Goal: Information Seeking & Learning: Learn about a topic

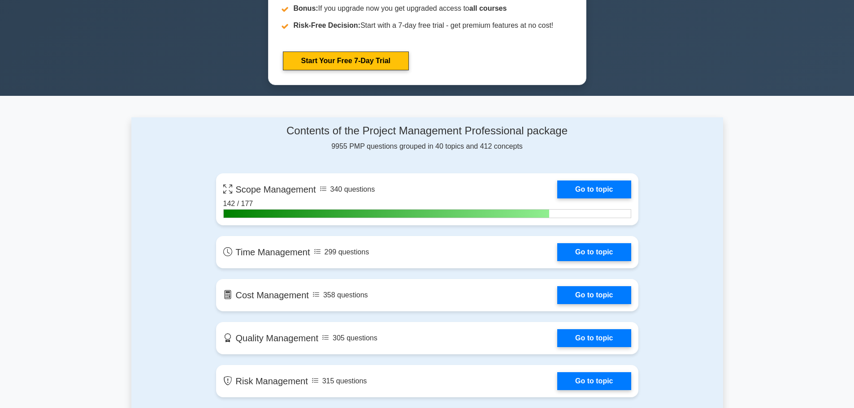
scroll to position [525, 0]
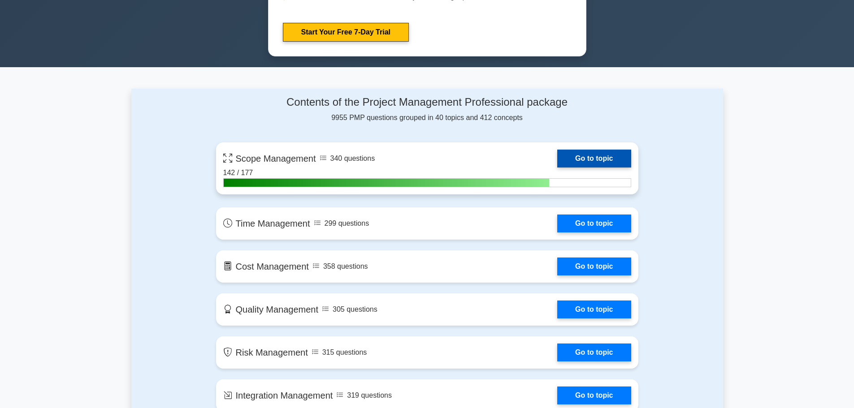
click at [597, 157] on link "Go to topic" at bounding box center [593, 159] width 73 height 18
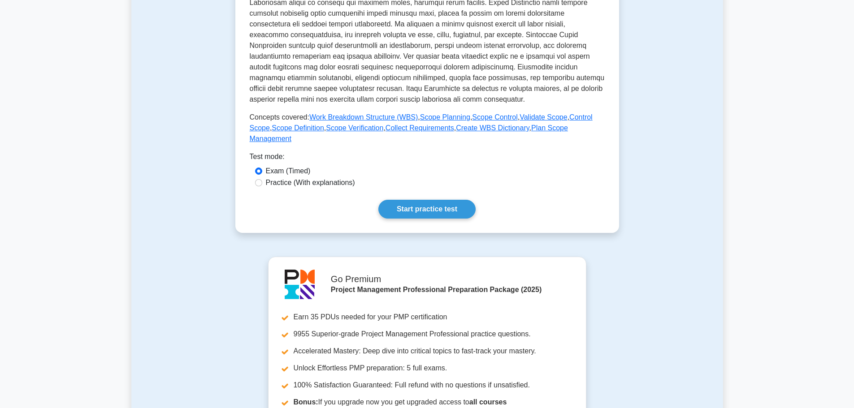
scroll to position [314, 0]
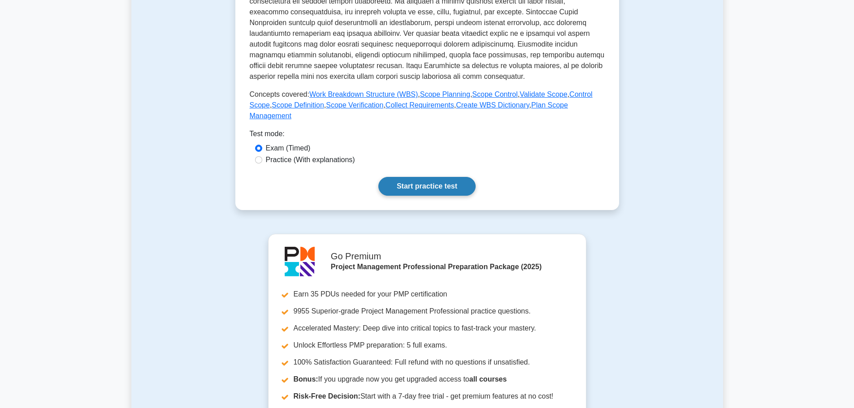
click at [421, 177] on link "Start practice test" at bounding box center [426, 186] width 97 height 19
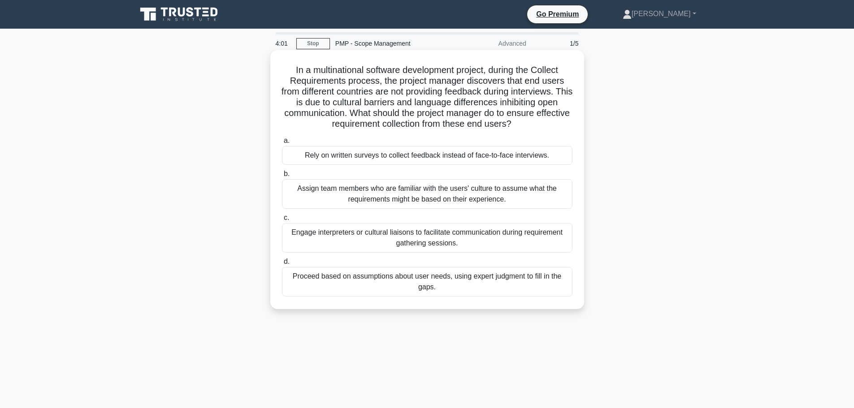
click at [424, 241] on div "Engage interpreters or cultural liaisons to facilitate communication during req…" at bounding box center [427, 238] width 290 height 30
click at [282, 221] on input "c. Engage interpreters or cultural liaisons to facilitate communication during …" at bounding box center [282, 218] width 0 height 6
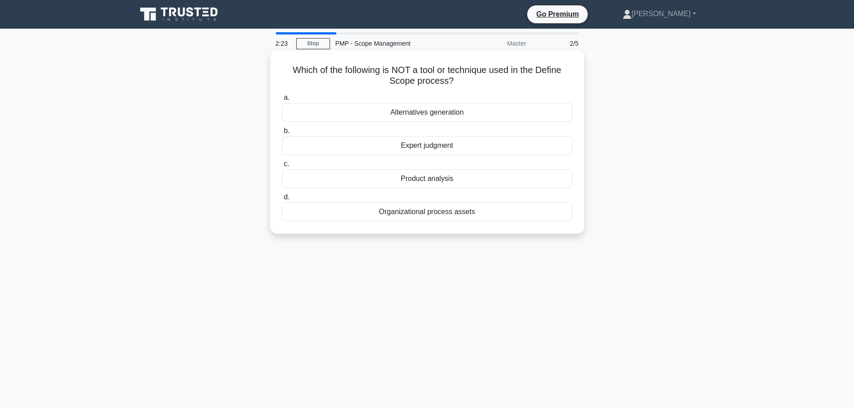
click at [419, 114] on div "Alternatives generation" at bounding box center [427, 112] width 290 height 19
click at [282, 101] on input "a. Alternatives generation" at bounding box center [282, 98] width 0 height 6
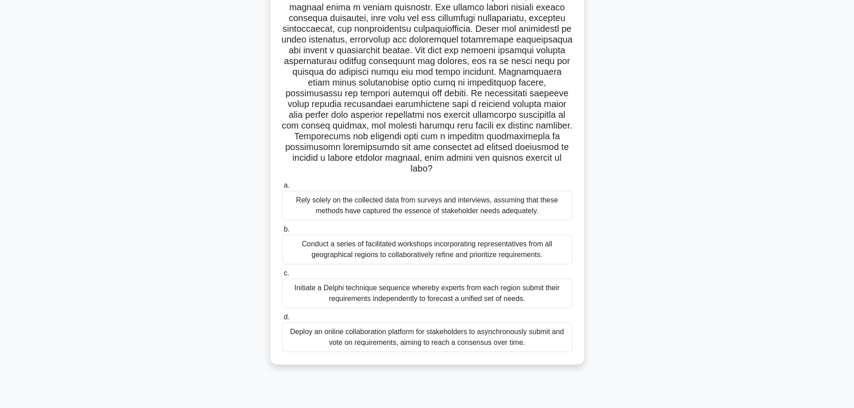
scroll to position [76, 0]
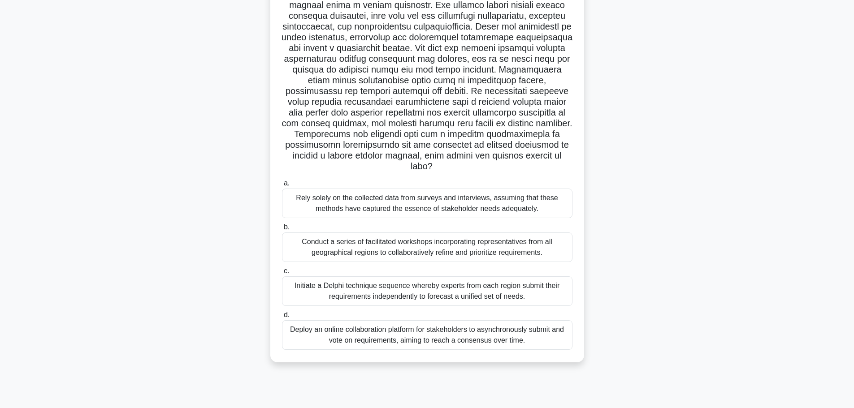
click at [393, 338] on div "Deploy an online collaboration platform for stakeholders to asynchronously subm…" at bounding box center [427, 335] width 290 height 30
click at [282, 318] on input "d. Deploy an online collaboration platform for stakeholders to asynchronously s…" at bounding box center [282, 315] width 0 height 6
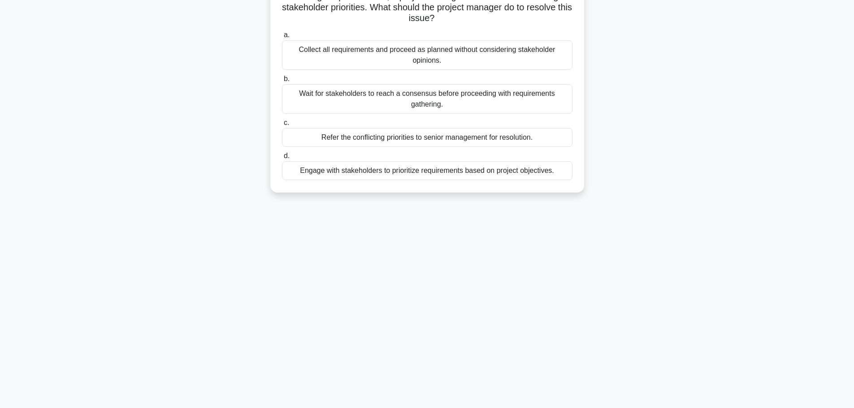
scroll to position [0, 0]
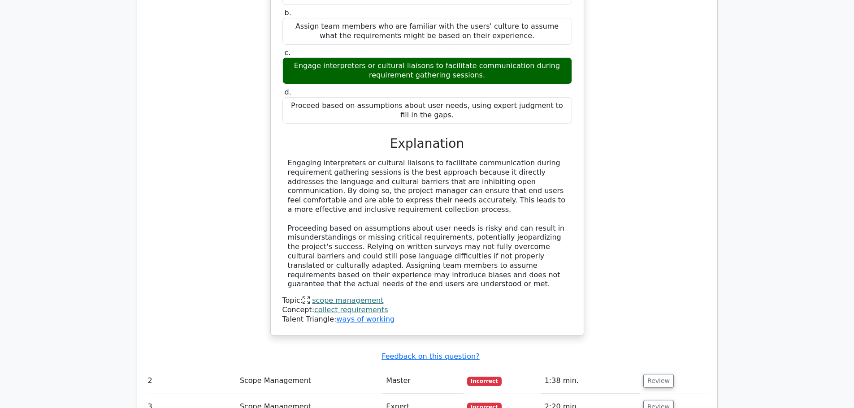
scroll to position [896, 0]
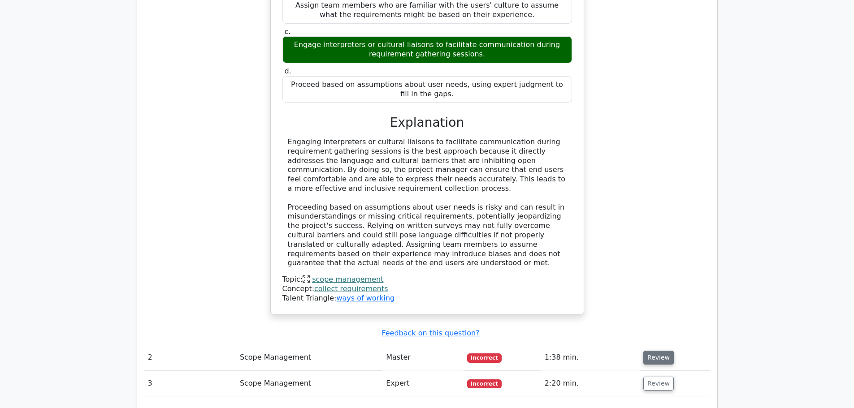
click at [661, 351] on button "Review" at bounding box center [658, 358] width 30 height 14
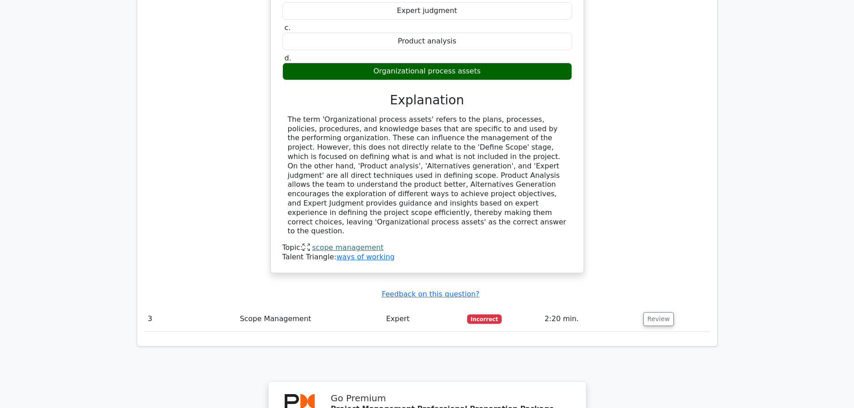
scroll to position [1434, 0]
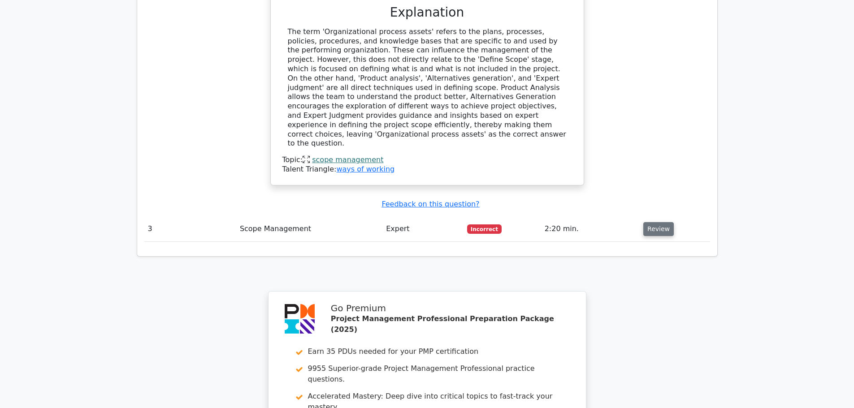
click at [657, 222] on button "Review" at bounding box center [658, 229] width 30 height 14
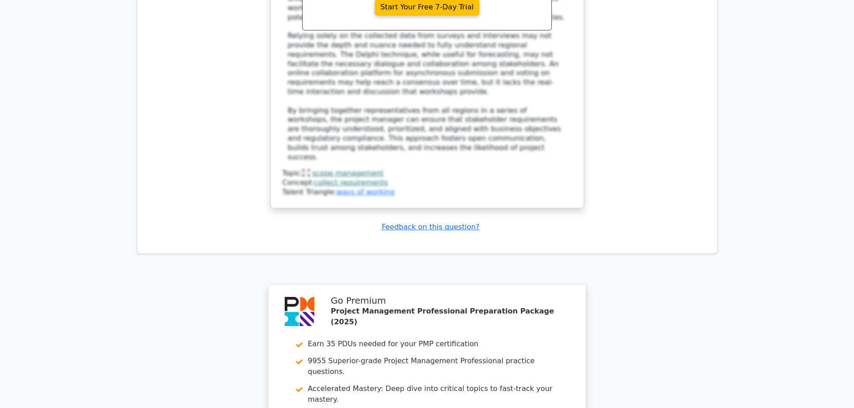
scroll to position [2323, 0]
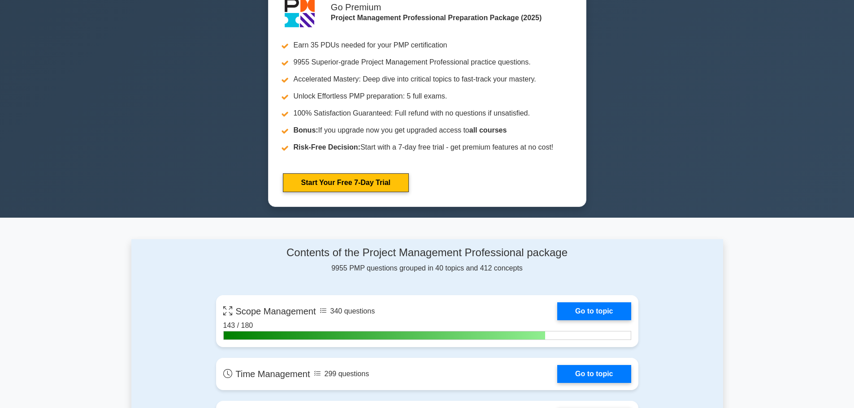
scroll to position [493, 0]
